Goal: Check status: Check status

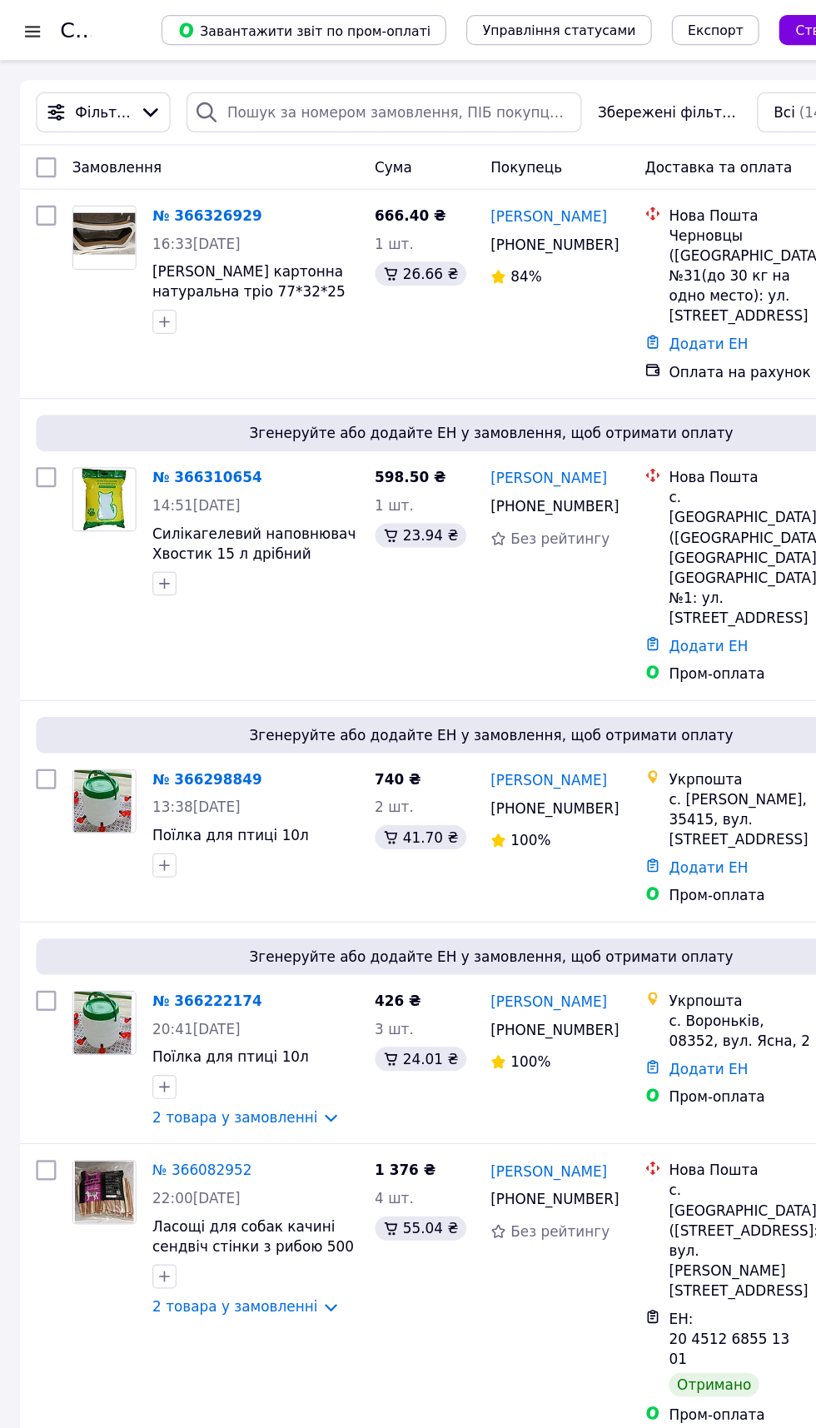
click at [446, 181] on link "[PERSON_NAME]" at bounding box center [455, 180] width 97 height 17
